Goal: Transaction & Acquisition: Purchase product/service

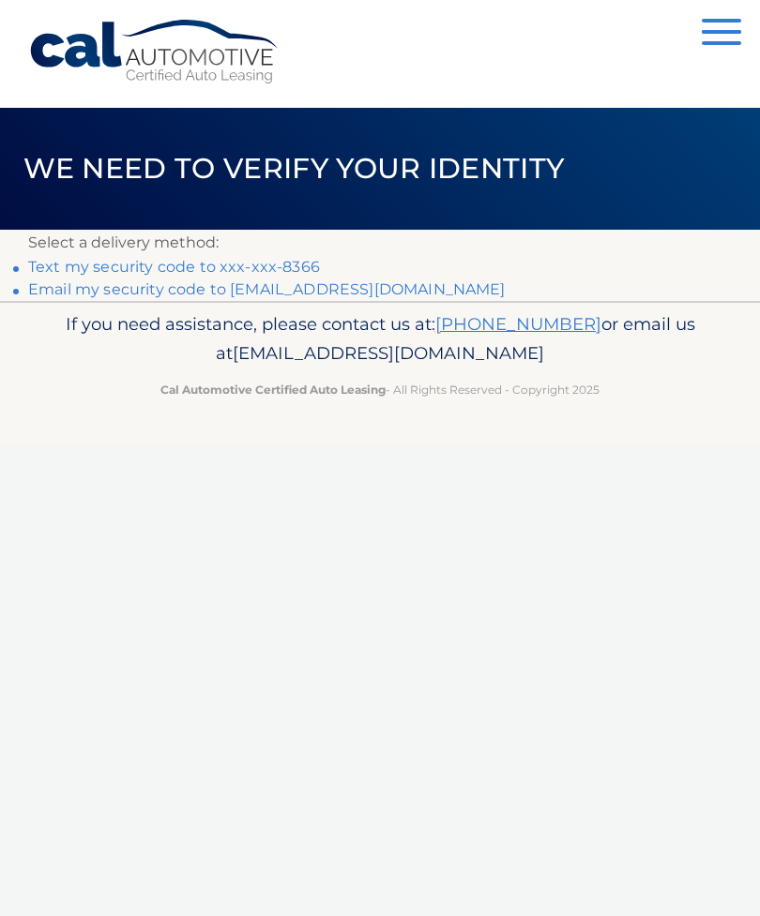
click at [242, 264] on link "Text my security code to xxx-xxx-8366" at bounding box center [174, 267] width 292 height 18
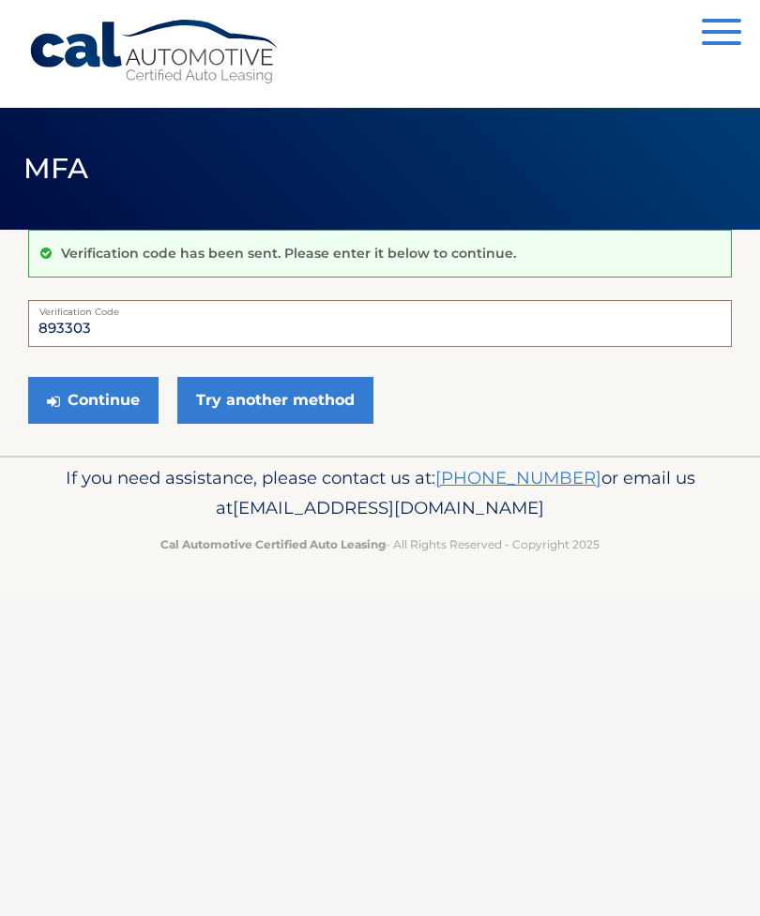
type input "893303"
click at [131, 396] on button "Continue" at bounding box center [93, 400] width 130 height 47
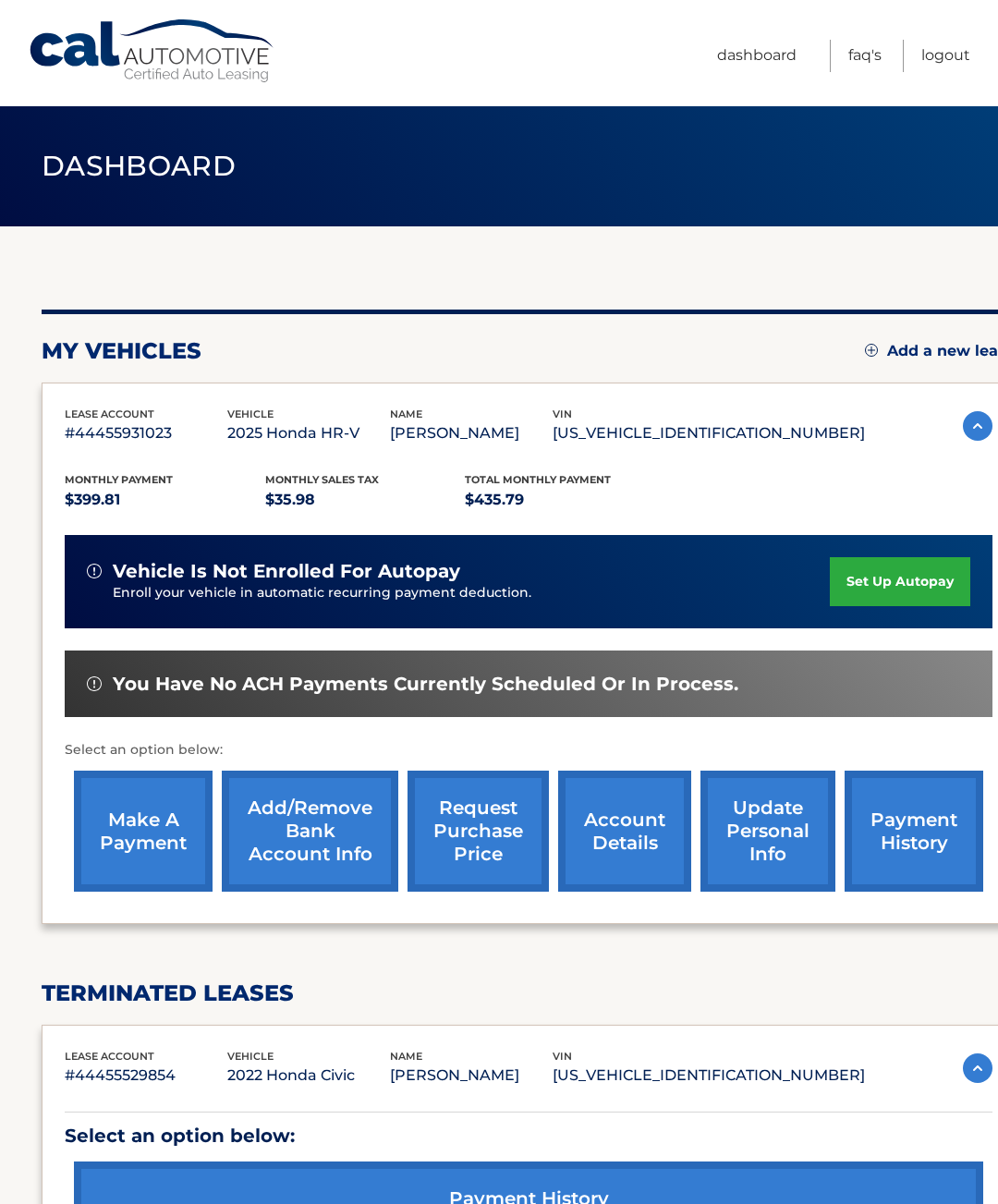
click at [148, 839] on link "make a payment" at bounding box center [143, 831] width 139 height 121
click at [165, 833] on link "make a payment" at bounding box center [143, 831] width 139 height 121
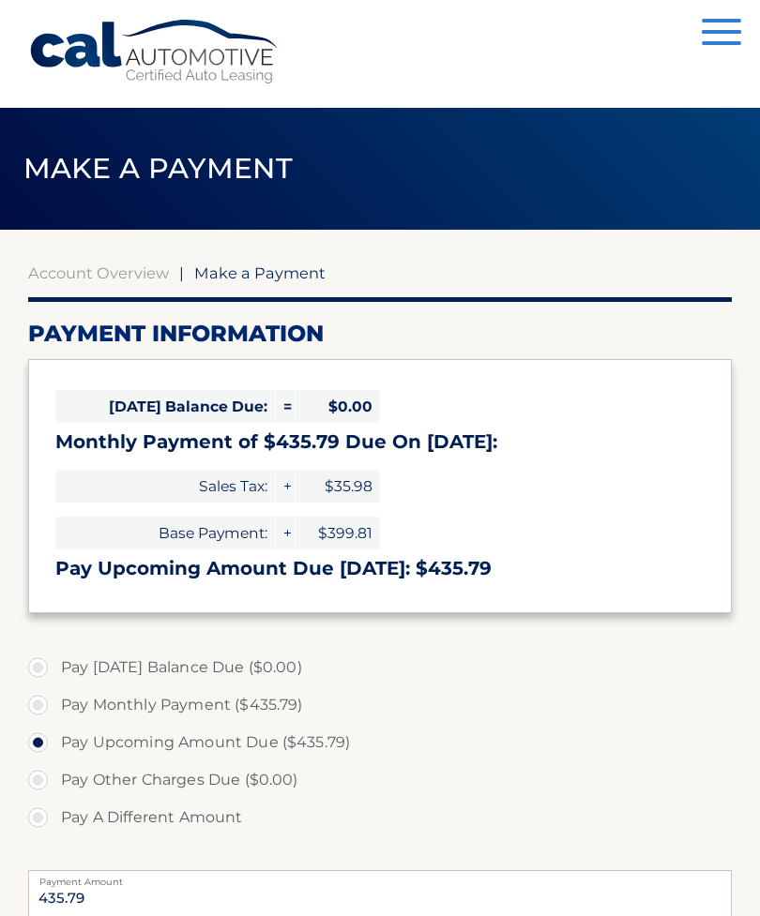
select select "NTFjOTM3YmMtOGMwYy00NDQ1LTg5ZTctNDI1NmE5YWFjMzZk"
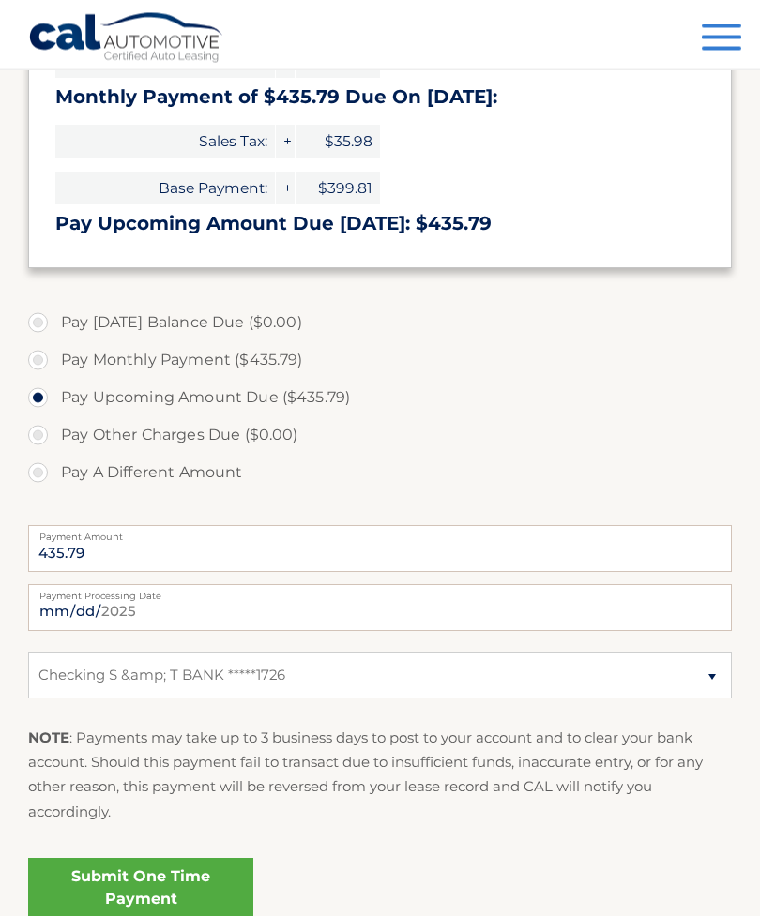
scroll to position [342, 0]
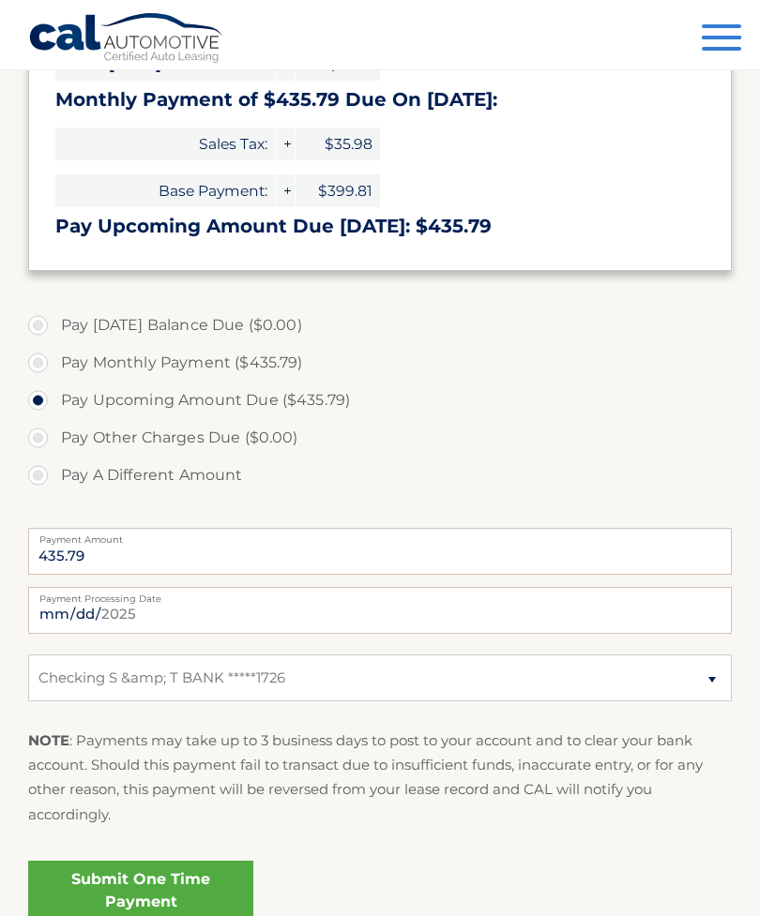
click at [191, 895] on link "Submit One Time Payment" at bounding box center [140, 891] width 225 height 60
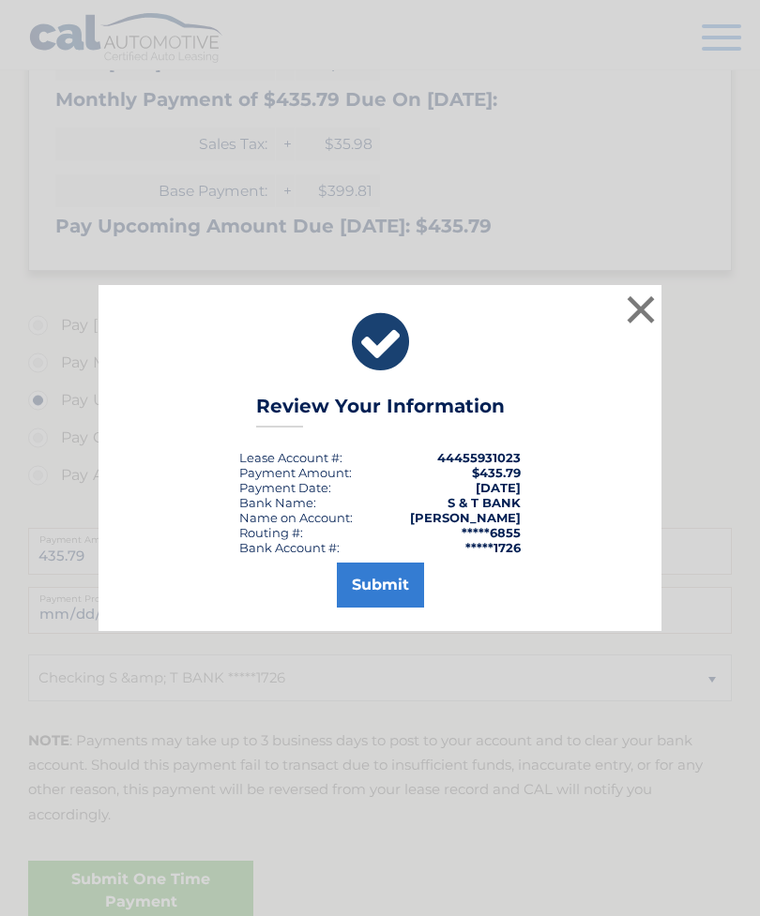
click at [397, 606] on button "Submit" at bounding box center [380, 585] width 87 height 45
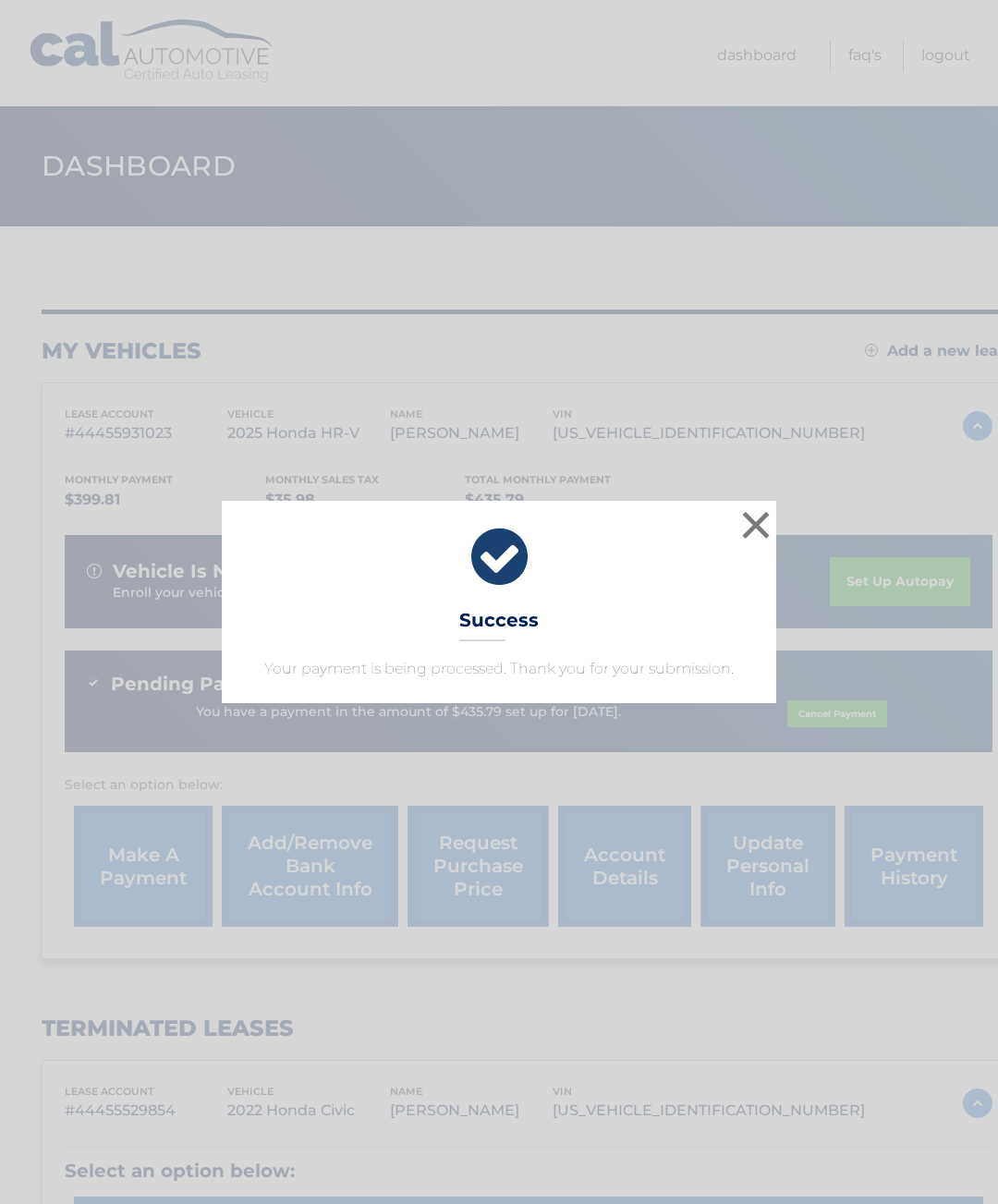
click at [763, 524] on button "×" at bounding box center [756, 525] width 37 height 37
